Goal: Check status: Check status

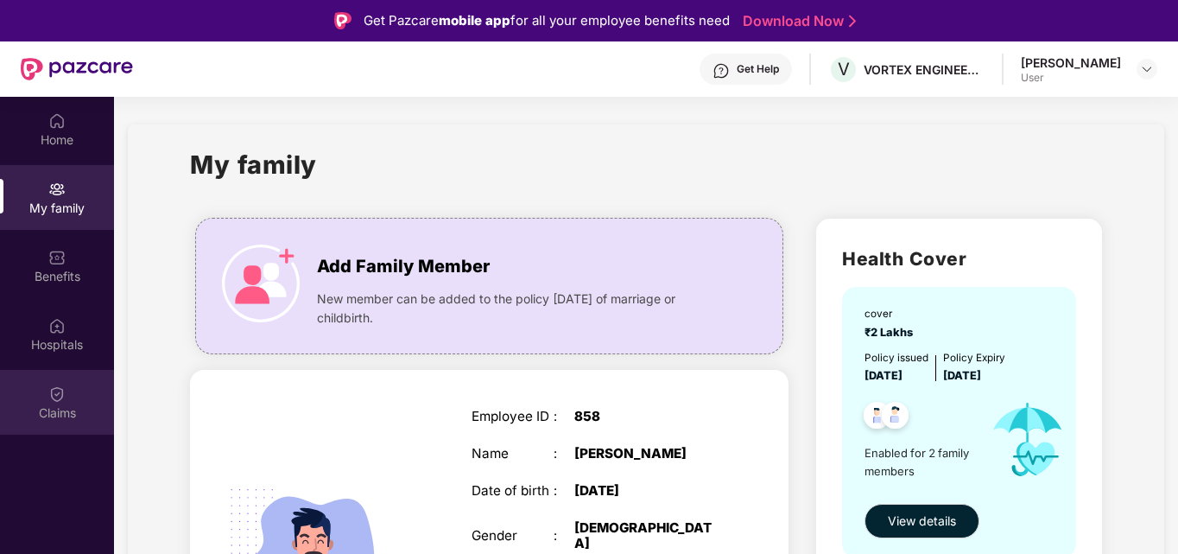
click at [40, 413] on div "Claims" at bounding box center [57, 412] width 114 height 17
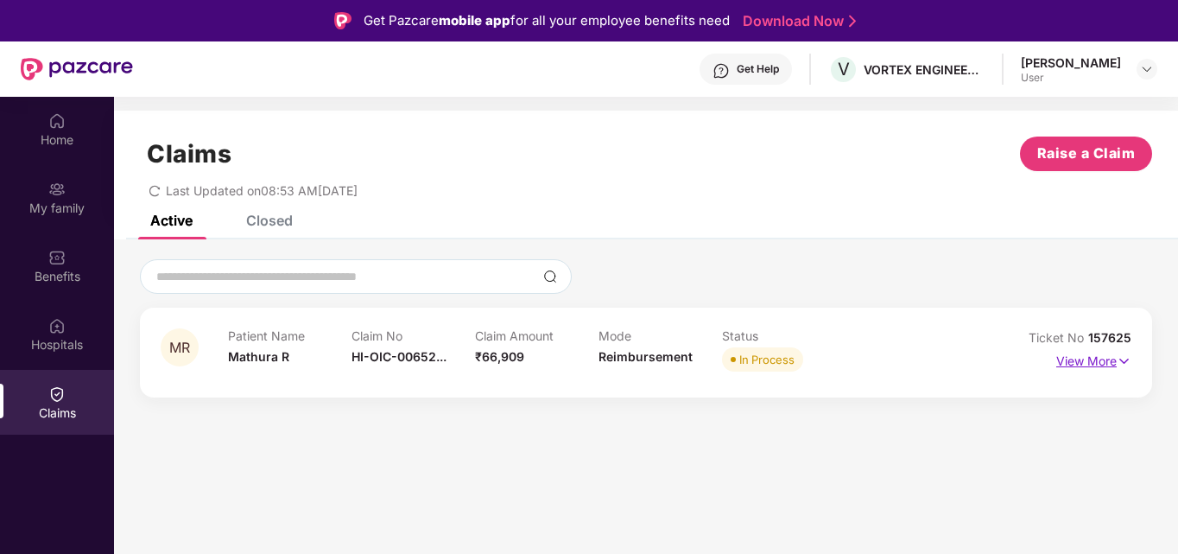
click at [1095, 358] on p "View More" at bounding box center [1094, 358] width 75 height 23
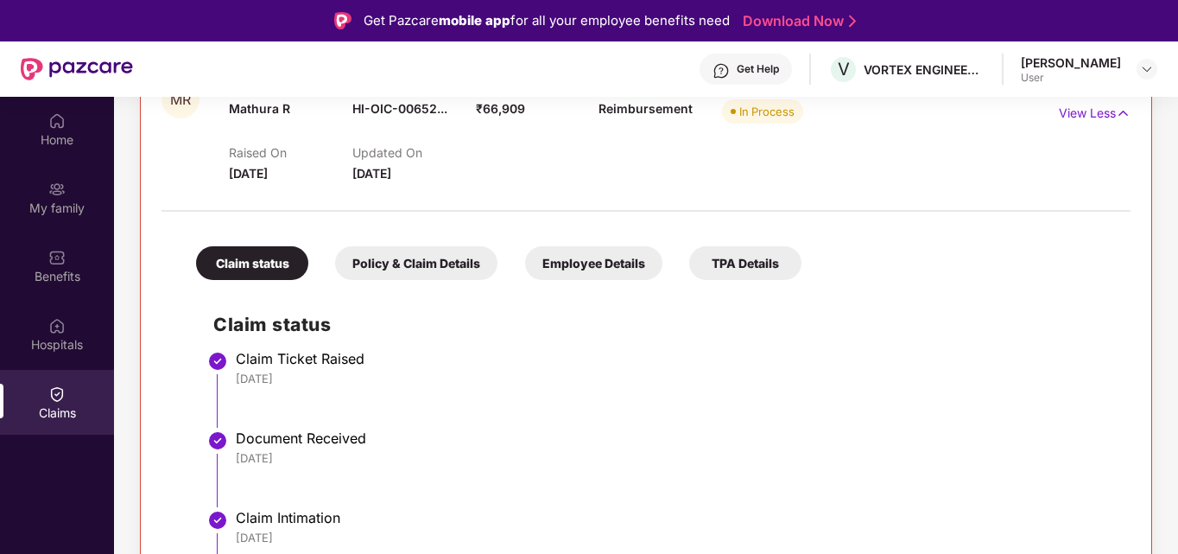
scroll to position [346, 0]
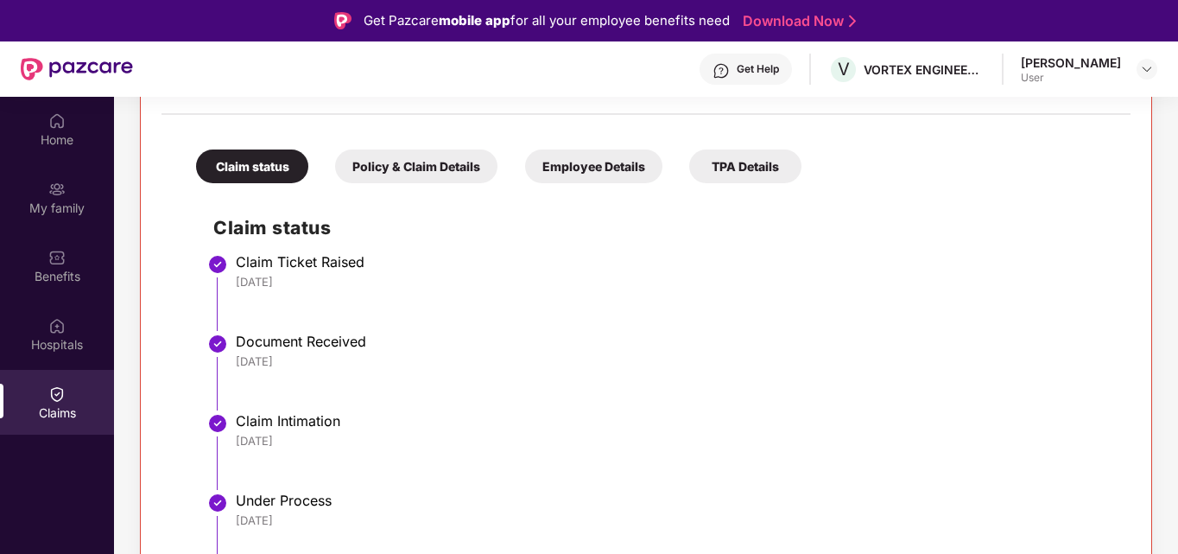
click at [764, 168] on div "TPA Details" at bounding box center [745, 166] width 112 height 34
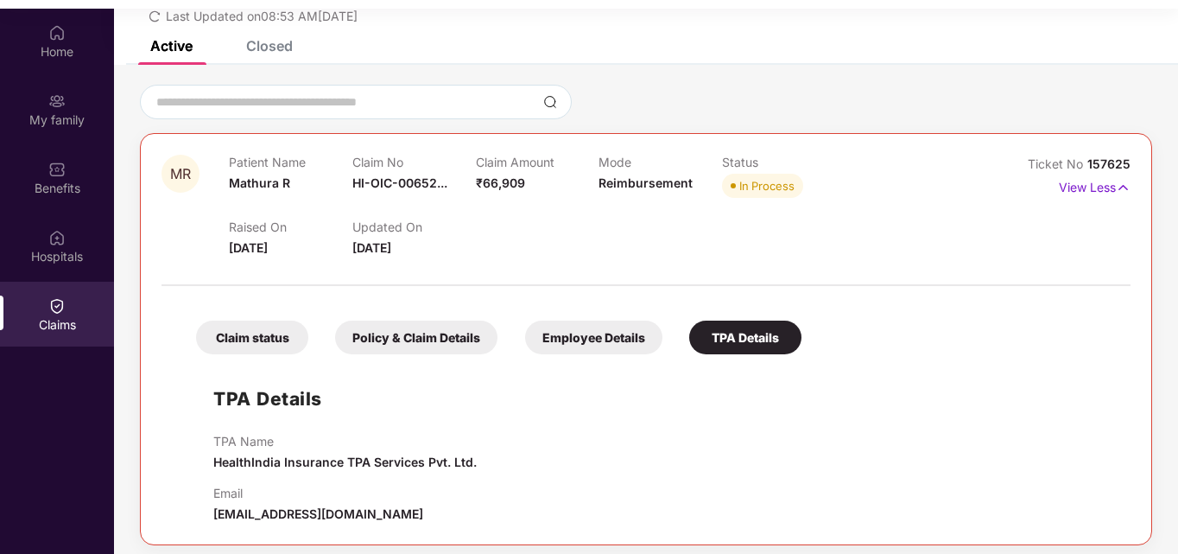
scroll to position [97, 0]
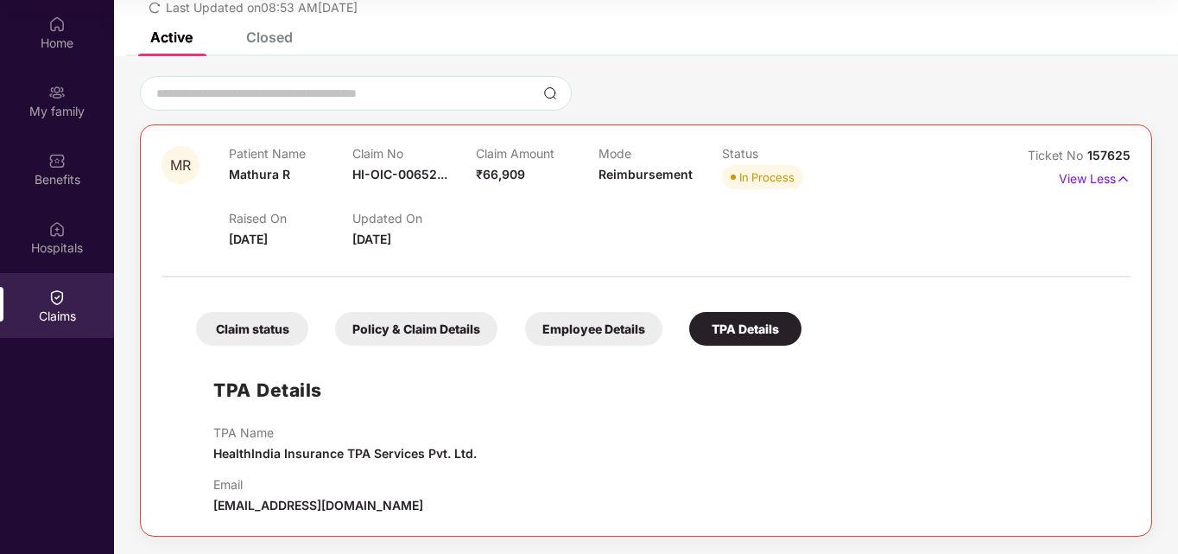
click at [415, 327] on div "Policy & Claim Details" at bounding box center [416, 329] width 162 height 34
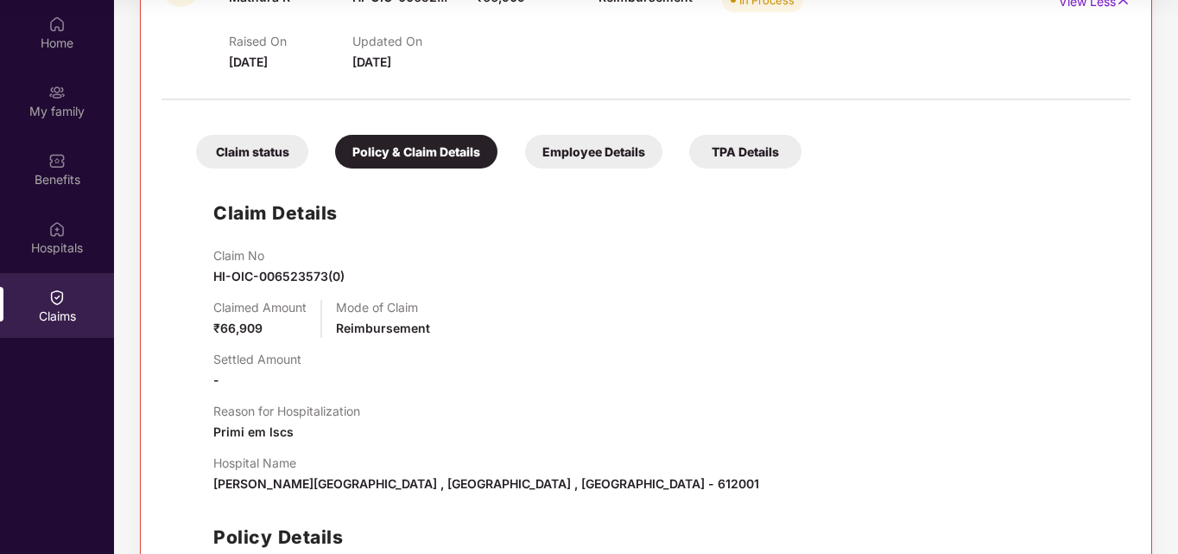
scroll to position [79, 0]
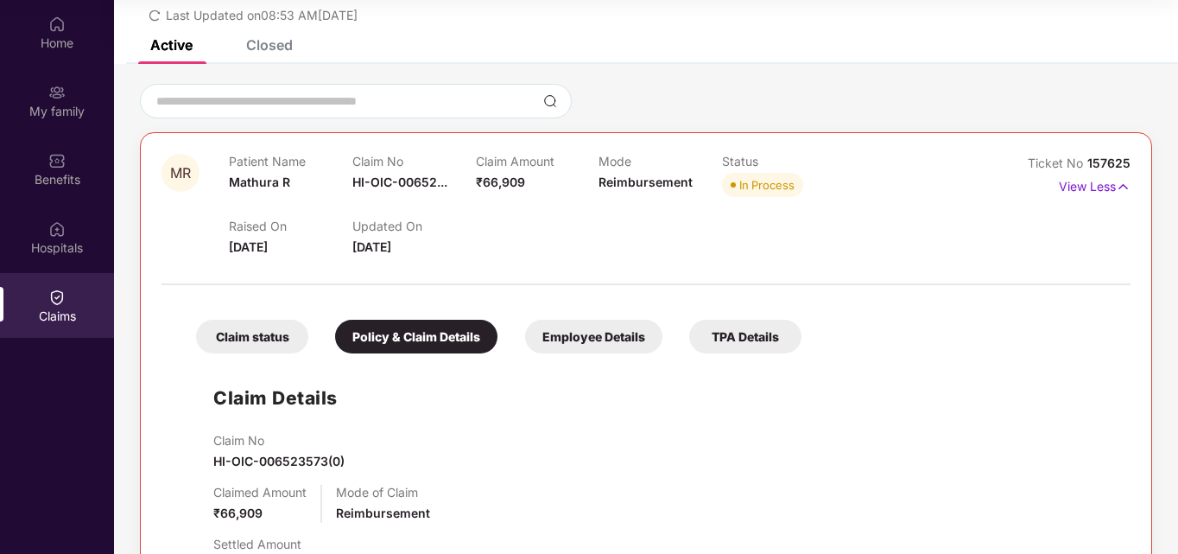
click at [257, 330] on div "Claim status" at bounding box center [252, 337] width 112 height 34
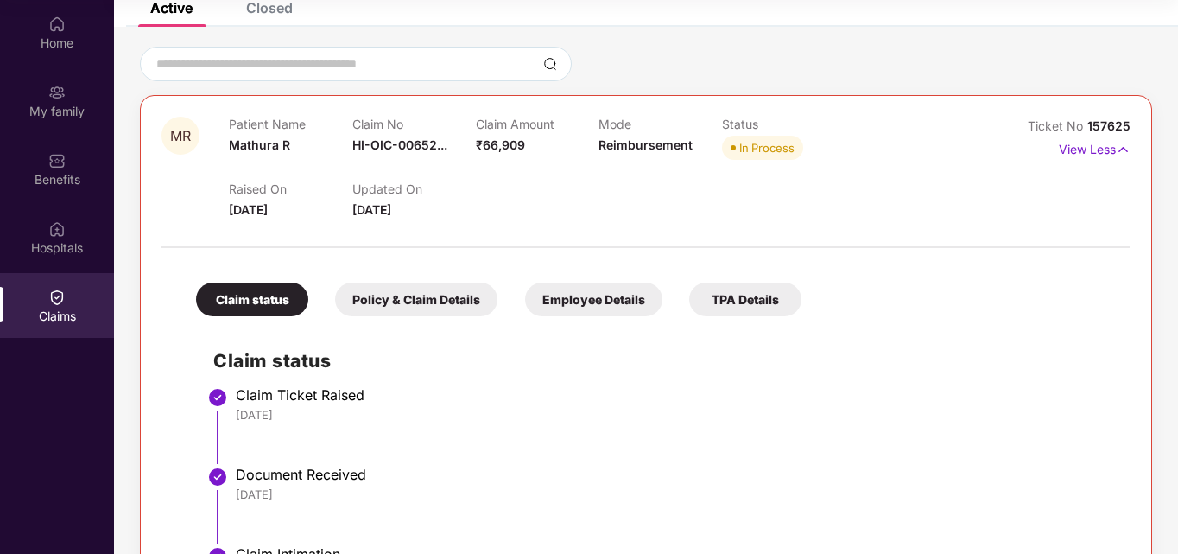
scroll to position [0, 0]
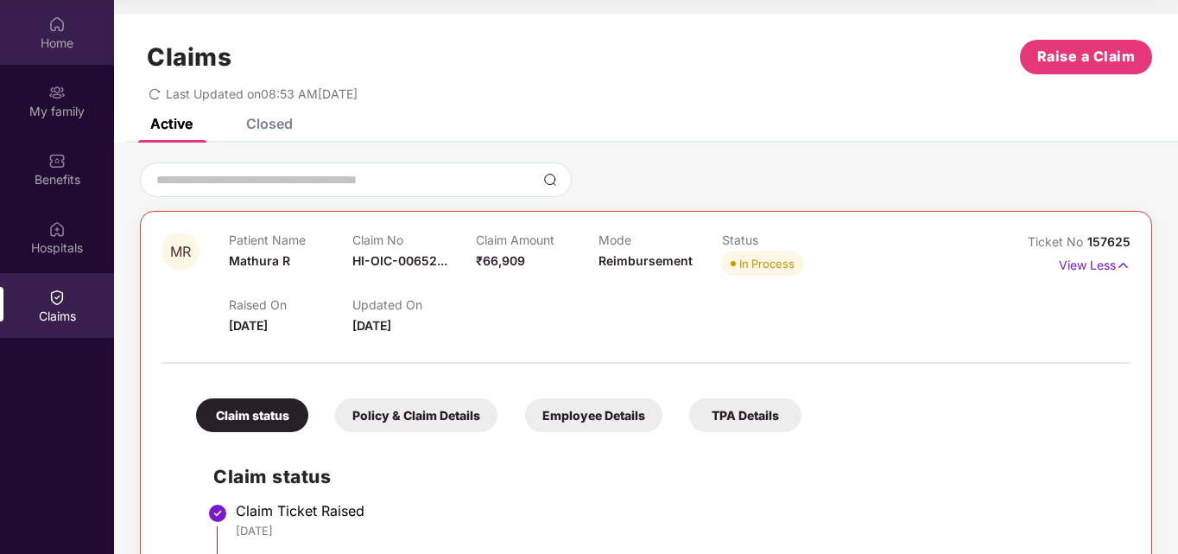
click at [61, 33] on div "Home" at bounding box center [57, 32] width 114 height 65
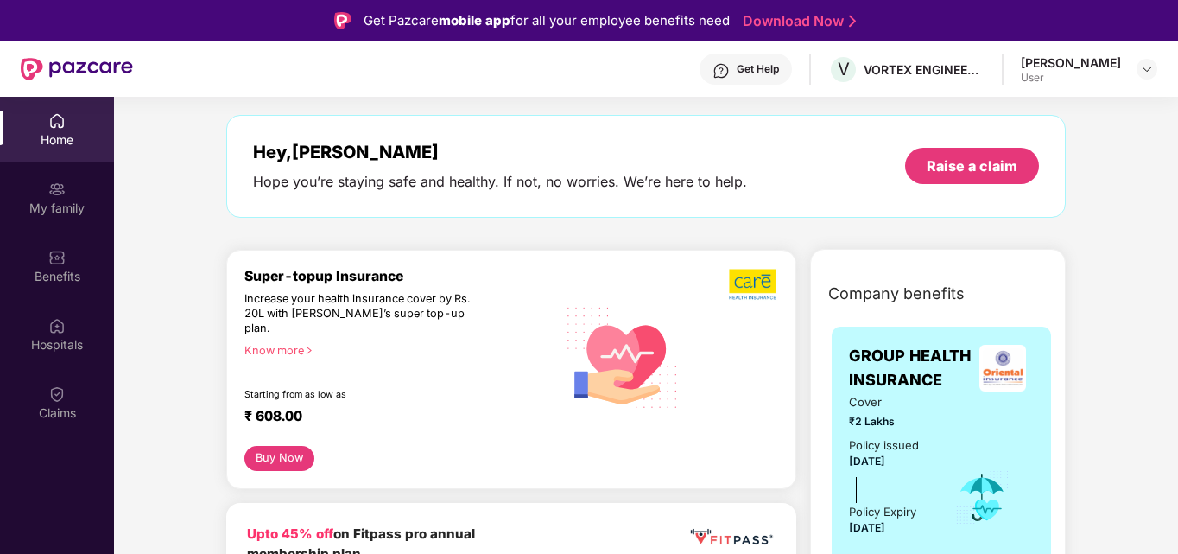
scroll to position [173, 0]
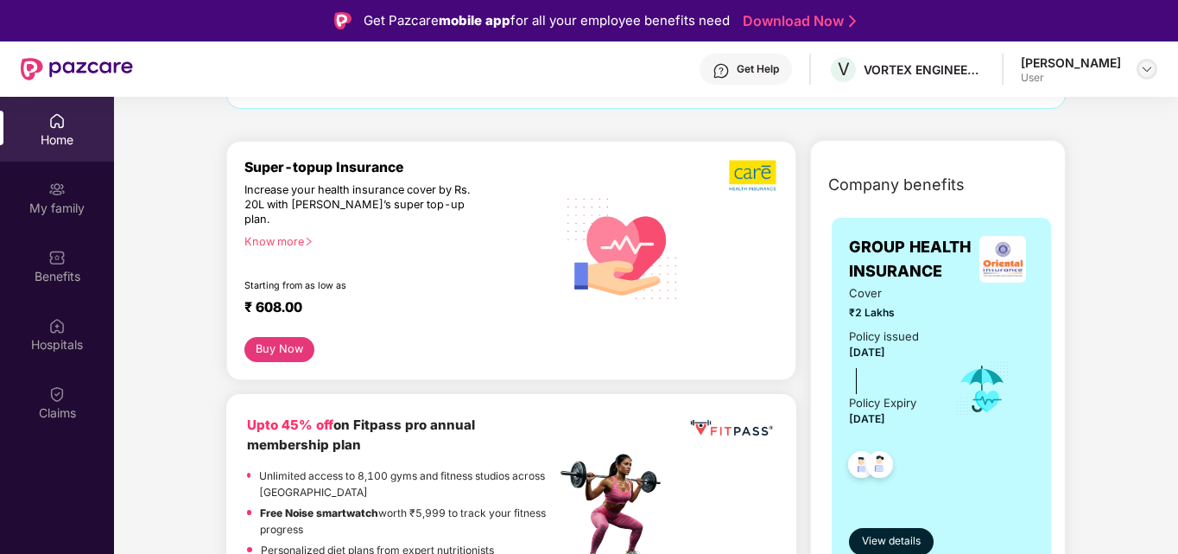
click at [1153, 68] on img at bounding box center [1147, 69] width 14 height 14
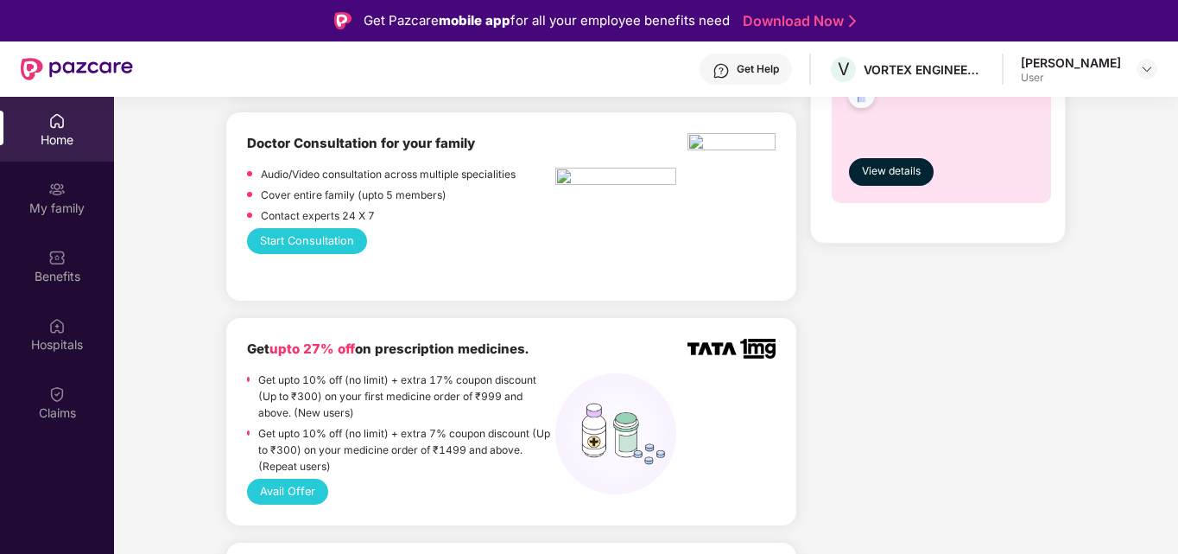
scroll to position [950, 0]
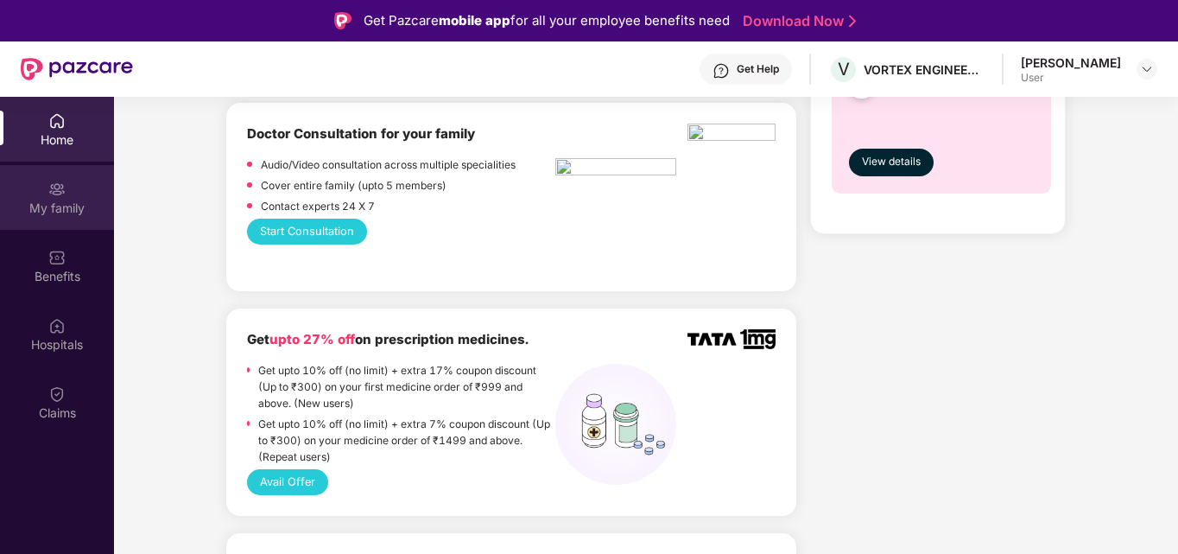
click at [56, 213] on div "My family" at bounding box center [57, 208] width 114 height 17
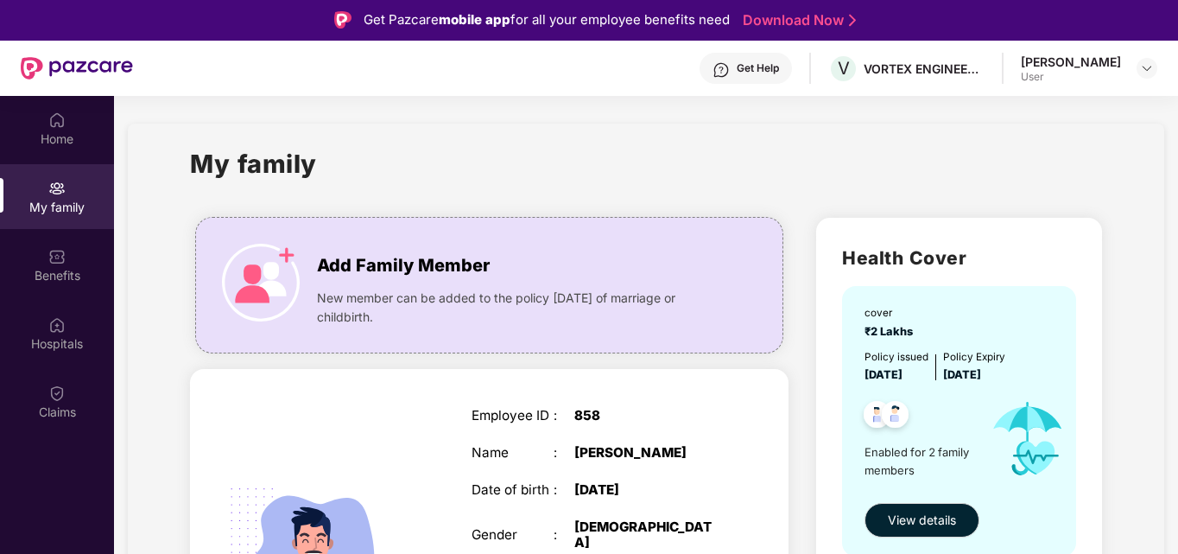
scroll to position [0, 0]
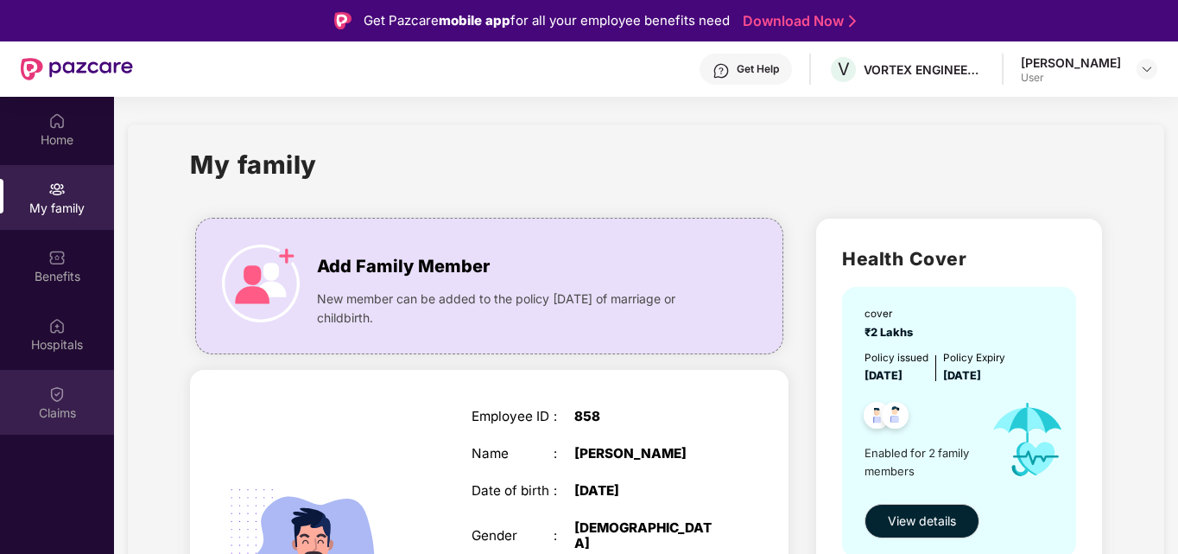
click at [68, 399] on div "Claims" at bounding box center [57, 402] width 114 height 65
